Goal: Task Accomplishment & Management: Manage account settings

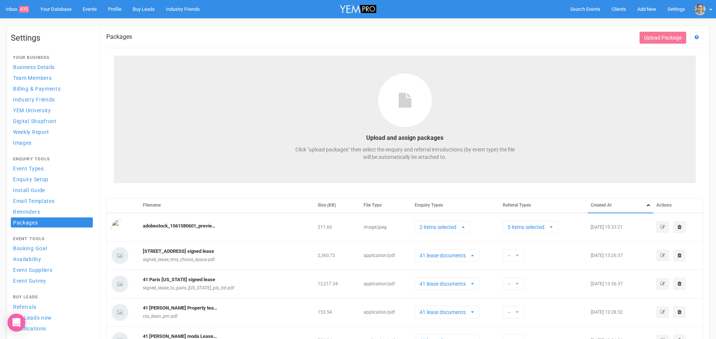
select select
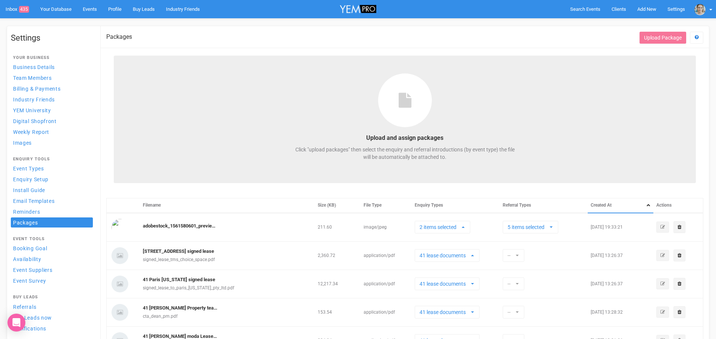
select select
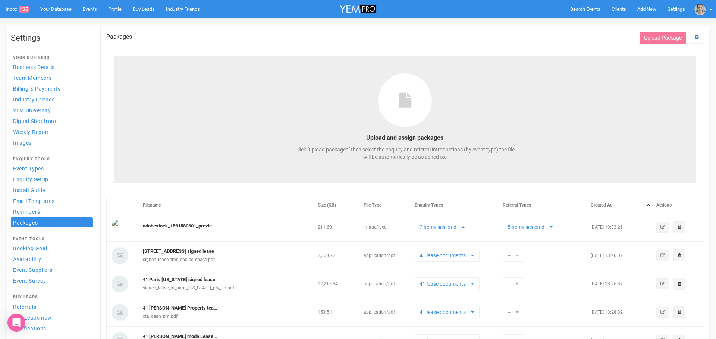
select select
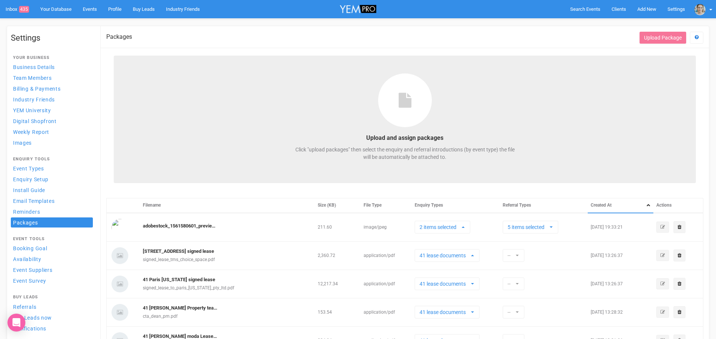
select select
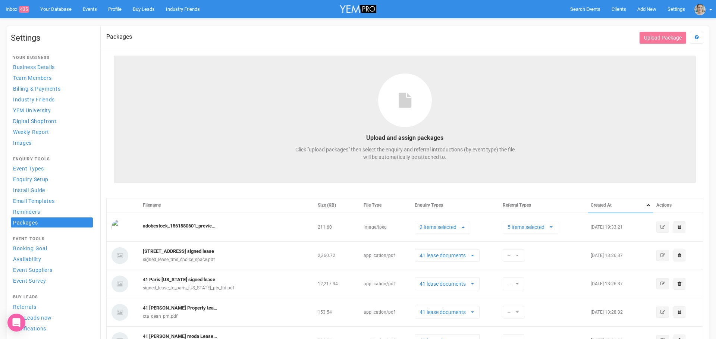
select select
